Goal: Task Accomplishment & Management: Complete application form

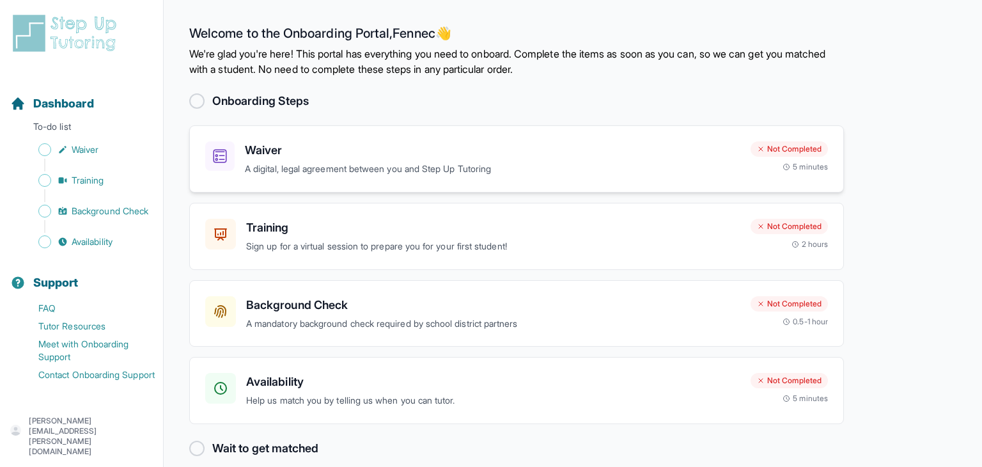
click at [254, 138] on div "Waiver A digital, legal agreement between you and Step Up Tutoring Not Complete…" at bounding box center [516, 158] width 655 height 67
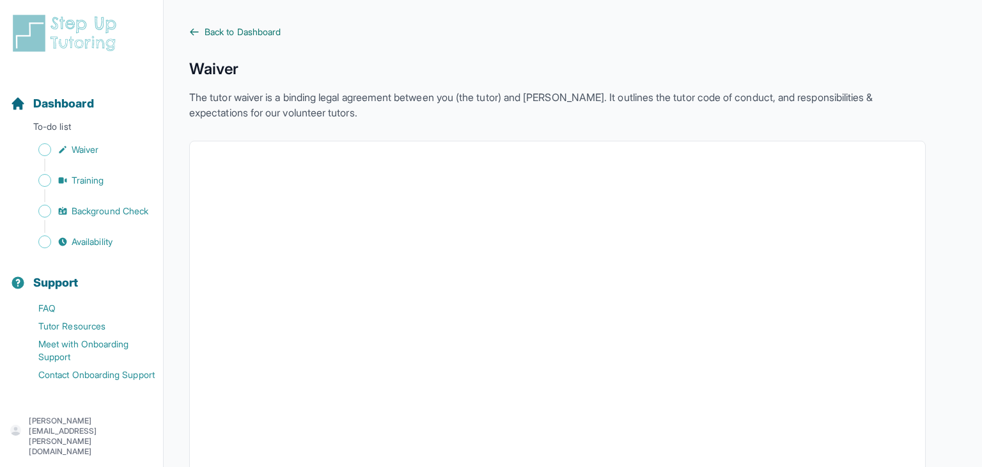
click at [194, 33] on icon at bounding box center [194, 32] width 10 height 10
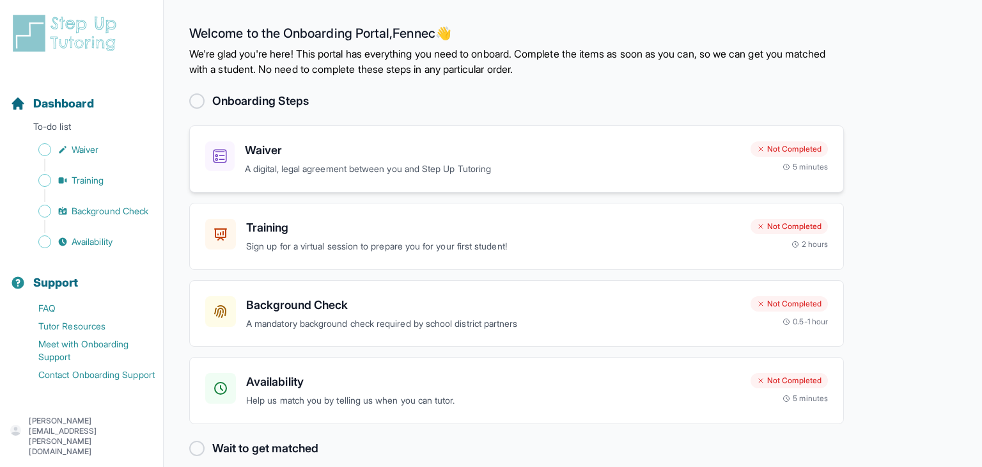
click at [265, 149] on h3 "Waiver" at bounding box center [492, 150] width 495 height 18
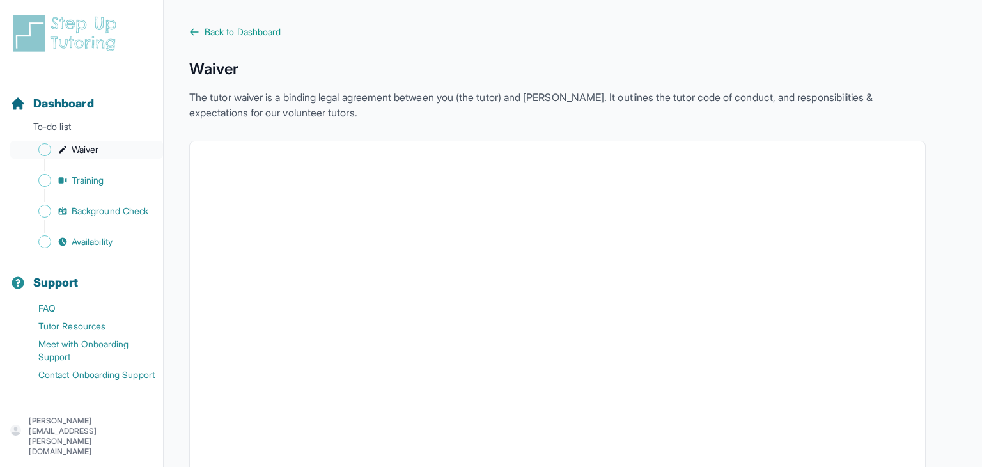
click at [43, 148] on span "Sidebar" at bounding box center [44, 149] width 13 height 13
click at [41, 150] on span "Sidebar" at bounding box center [44, 149] width 13 height 13
click at [75, 150] on span "Waiver" at bounding box center [85, 149] width 27 height 13
click at [117, 149] on link "Waiver" at bounding box center [86, 150] width 153 height 18
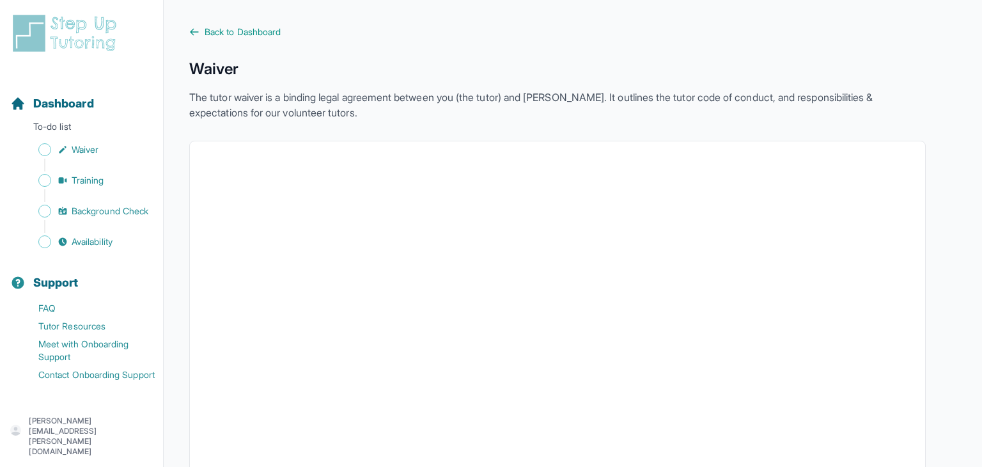
click at [199, 34] on link "Back to Dashboard" at bounding box center [557, 32] width 736 height 13
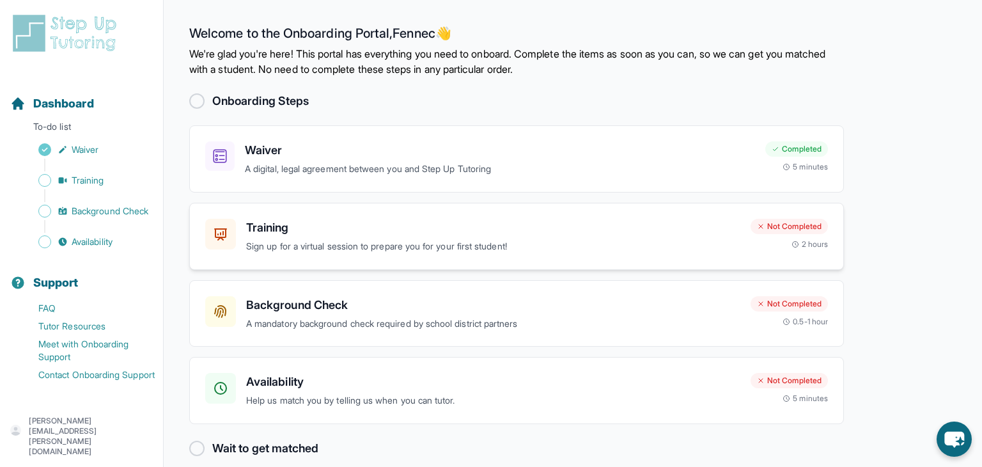
click at [292, 227] on h3 "Training" at bounding box center [493, 228] width 494 height 18
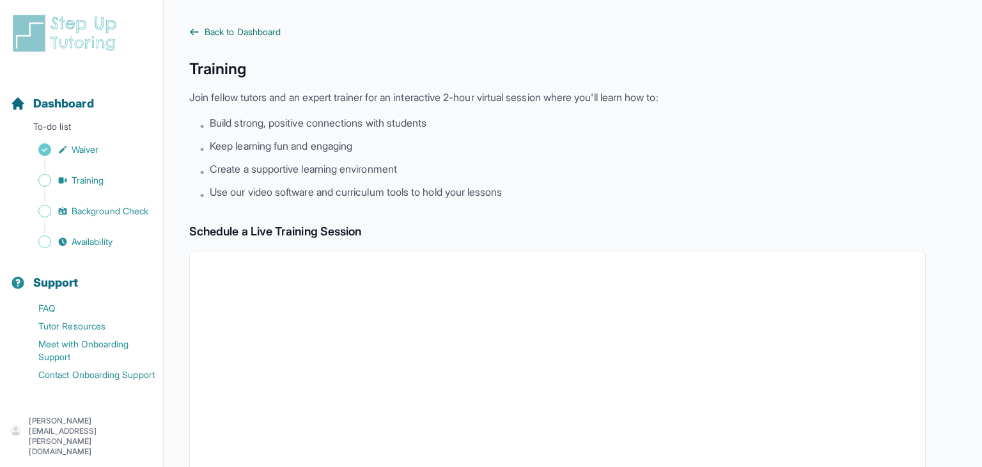
click at [203, 31] on link "Back to Dashboard" at bounding box center [557, 32] width 736 height 13
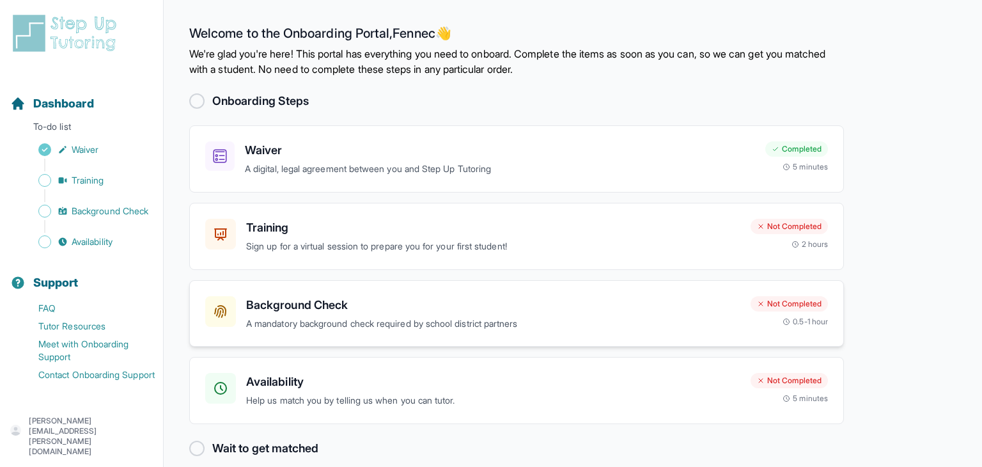
click at [244, 308] on div "Background Check A mandatory background check required by school district partn…" at bounding box center [472, 313] width 535 height 35
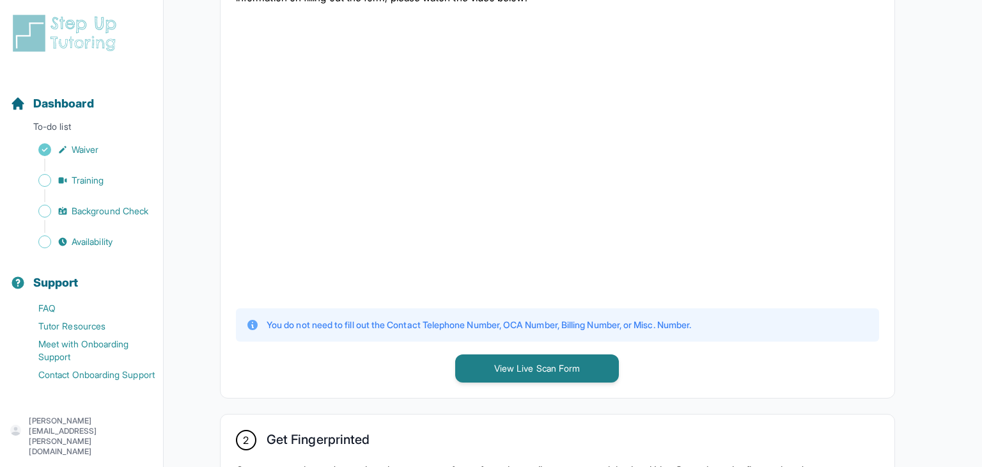
scroll to position [364, 0]
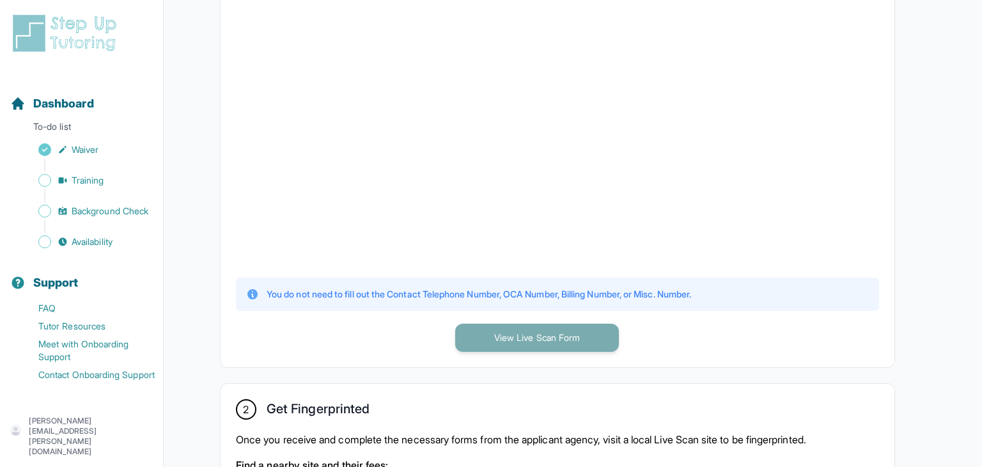
click at [494, 347] on button "View Live Scan Form" at bounding box center [537, 337] width 164 height 28
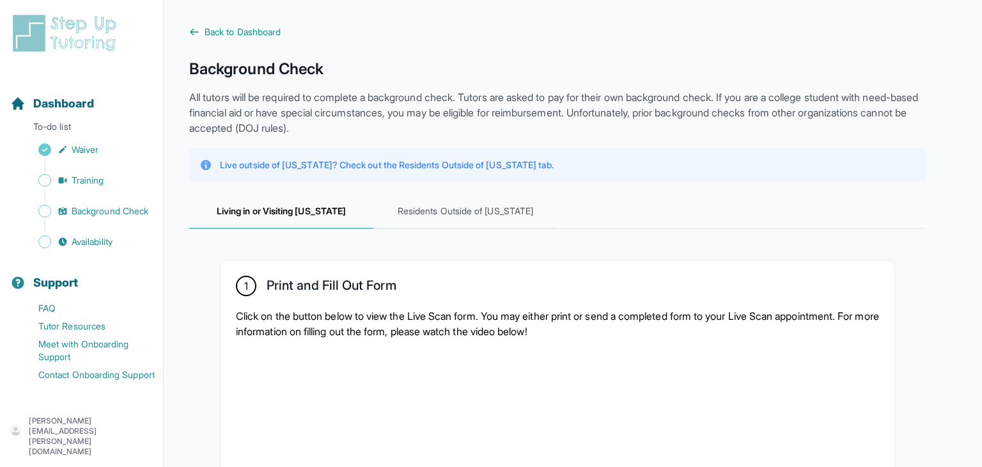
scroll to position [1, 0]
click at [418, 205] on span "Residents Outside of California" at bounding box center [465, 210] width 184 height 35
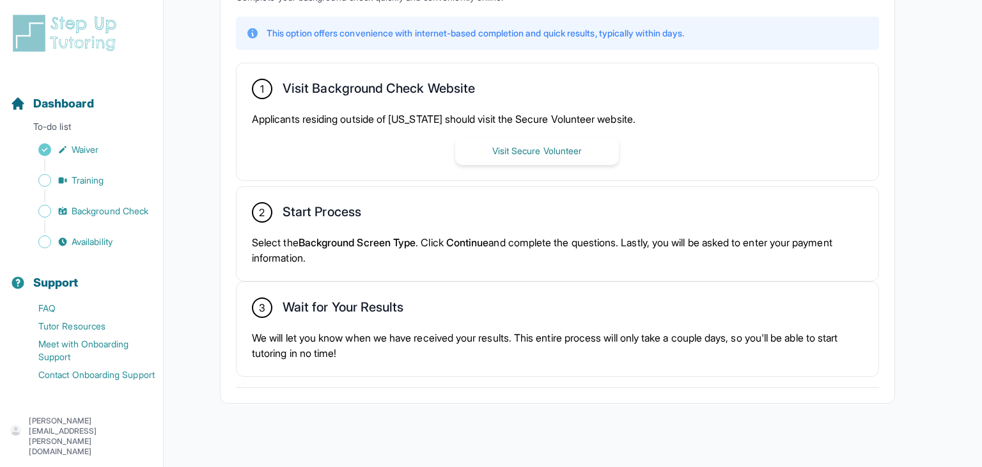
scroll to position [345, 0]
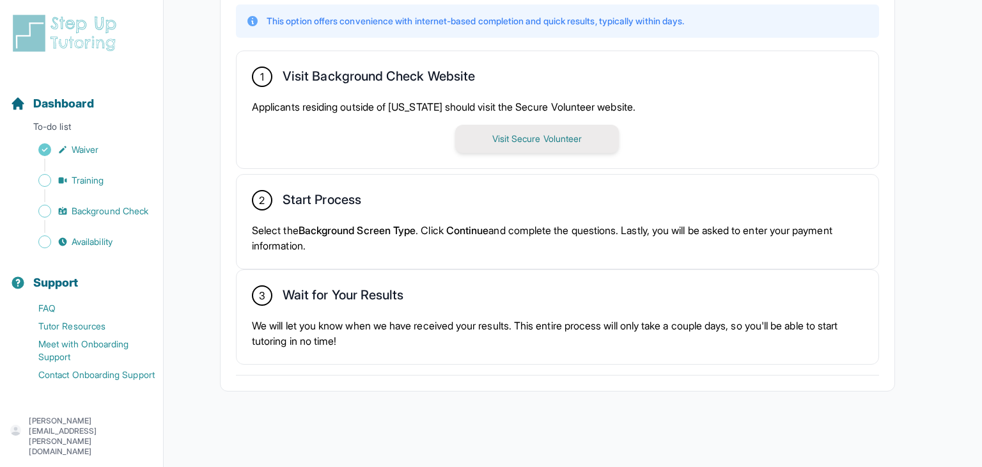
click at [523, 134] on button "Visit Secure Volunteer" at bounding box center [537, 139] width 164 height 28
click at [433, 311] on div "3 Wait for Your Results We will let you know when we have received your results…" at bounding box center [558, 317] width 642 height 94
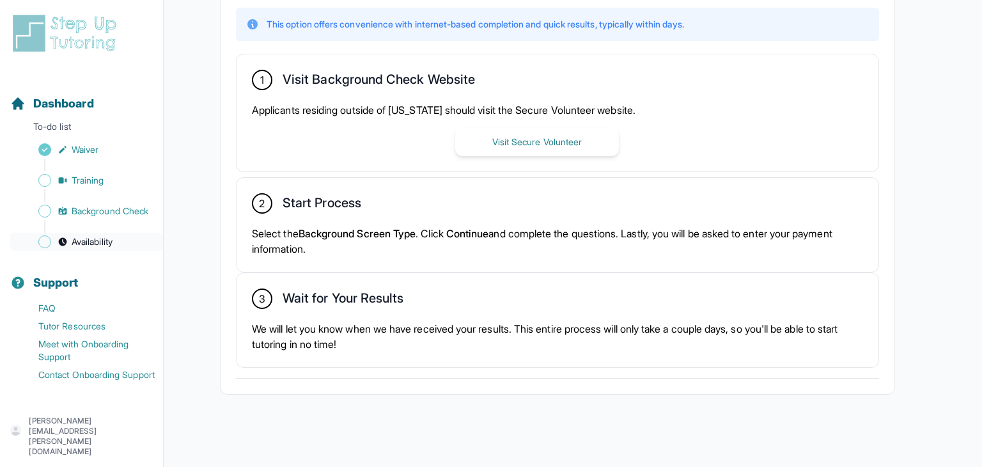
click at [118, 247] on link "Availability" at bounding box center [86, 242] width 153 height 18
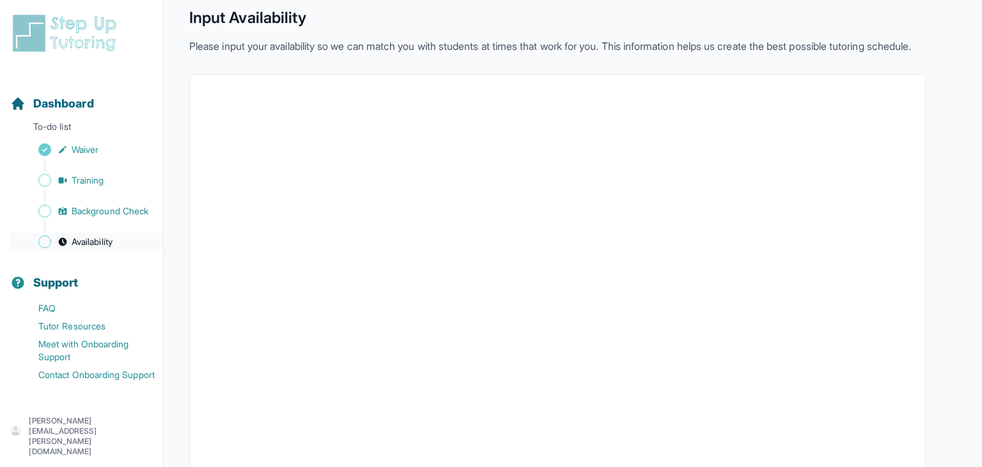
scroll to position [276, 0]
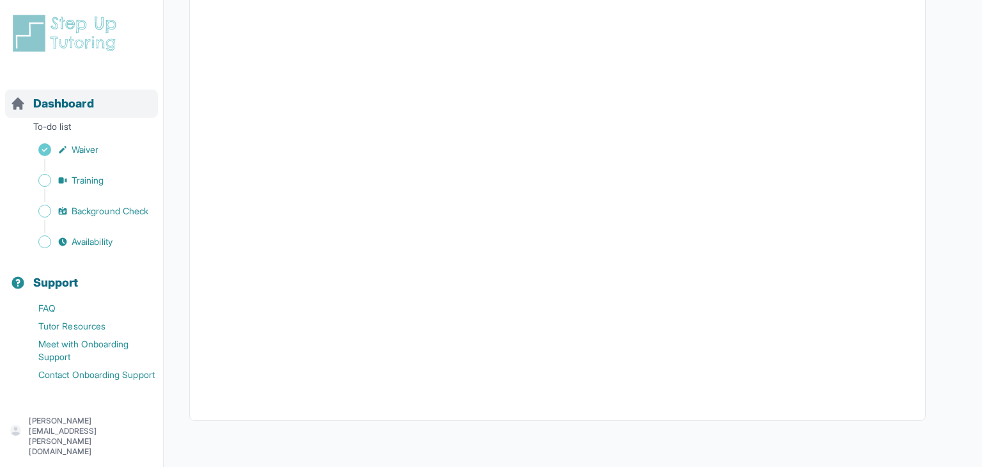
click at [54, 110] on span "Dashboard" at bounding box center [63, 104] width 61 height 18
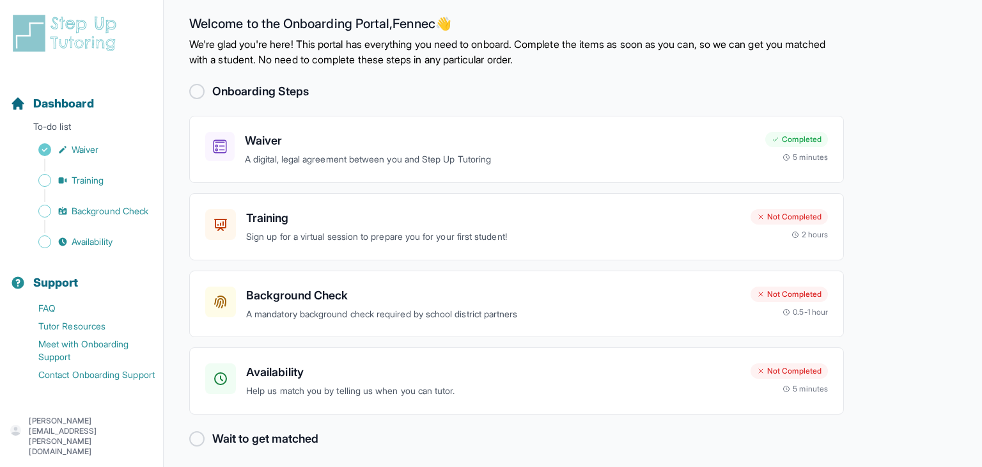
scroll to position [15, 0]
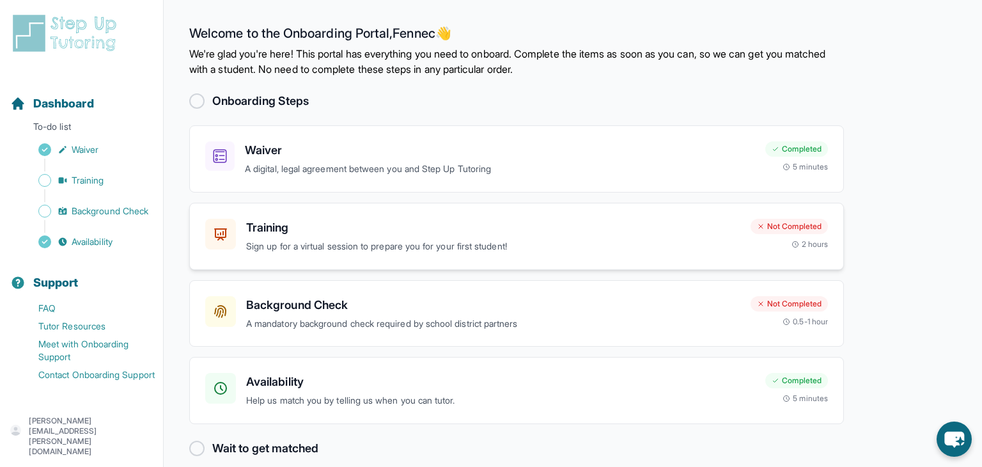
click at [299, 233] on h3 "Training" at bounding box center [493, 228] width 494 height 18
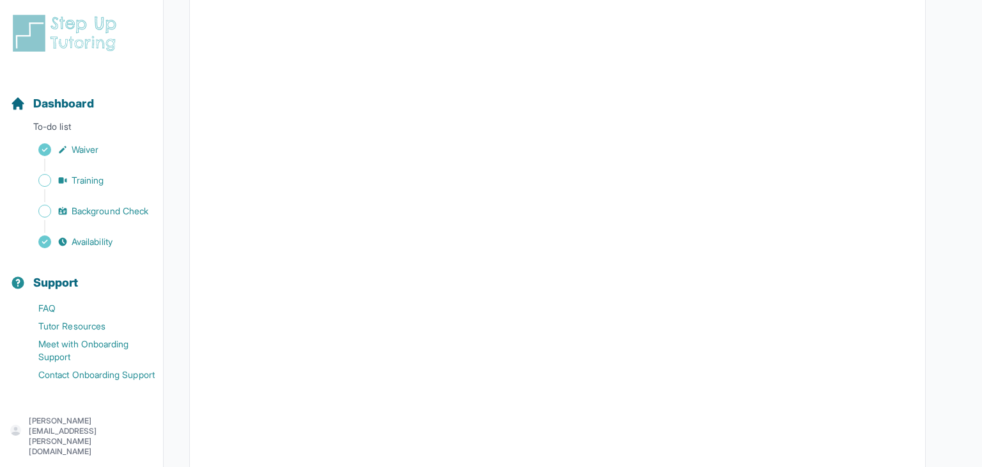
scroll to position [433, 0]
click at [103, 207] on span "Background Check" at bounding box center [110, 211] width 77 height 13
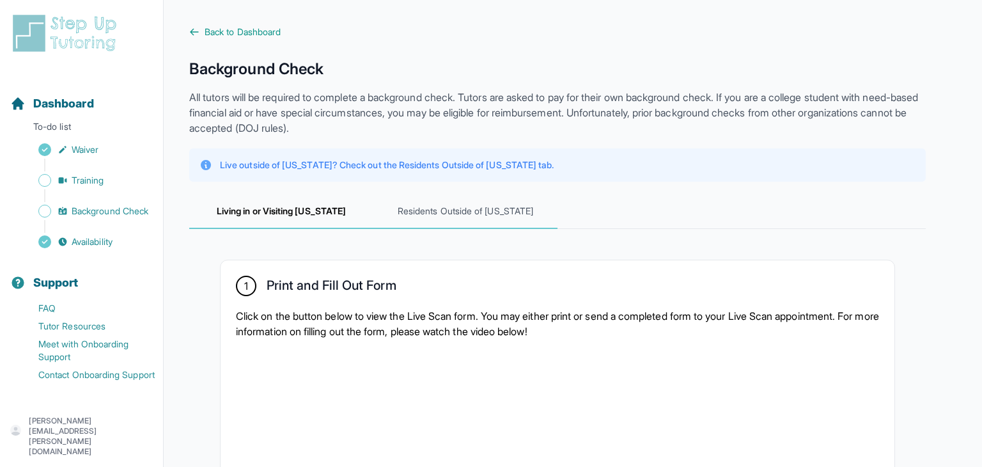
click at [426, 212] on span "Residents Outside of California" at bounding box center [465, 211] width 184 height 35
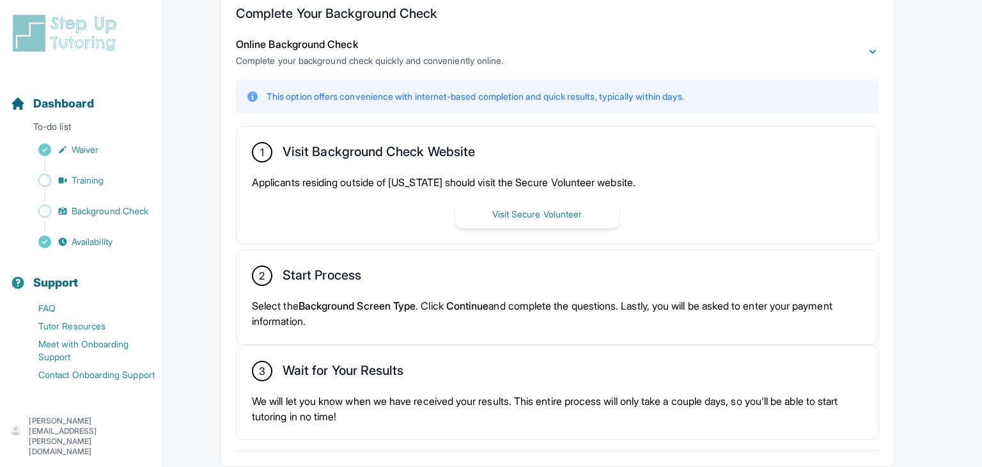
scroll to position [345, 0]
